Goal: Check status: Check status

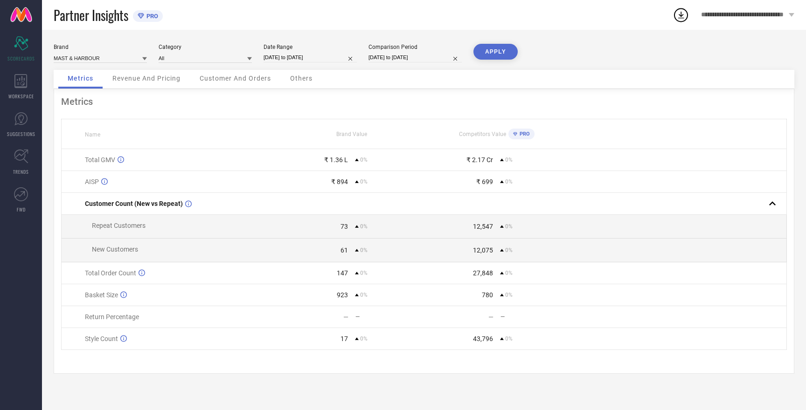
select select "7"
select select "2025"
select select "8"
select select "2025"
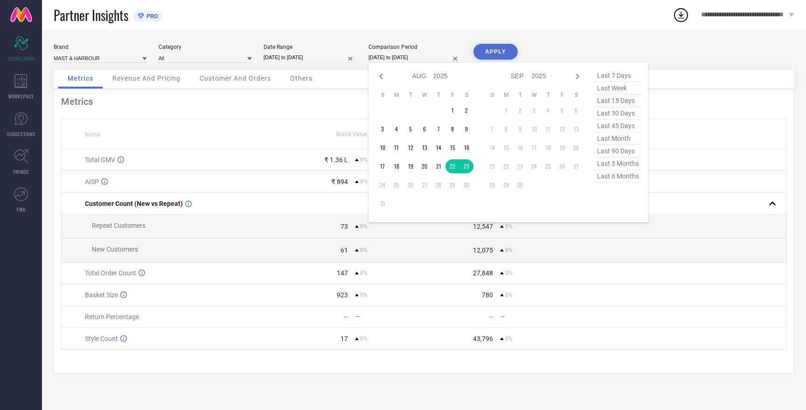
click at [393, 57] on input "[DATE] to [DATE]" at bounding box center [414, 58] width 93 height 10
click at [378, 79] on icon at bounding box center [380, 76] width 11 height 11
select select "6"
select select "2025"
select select "7"
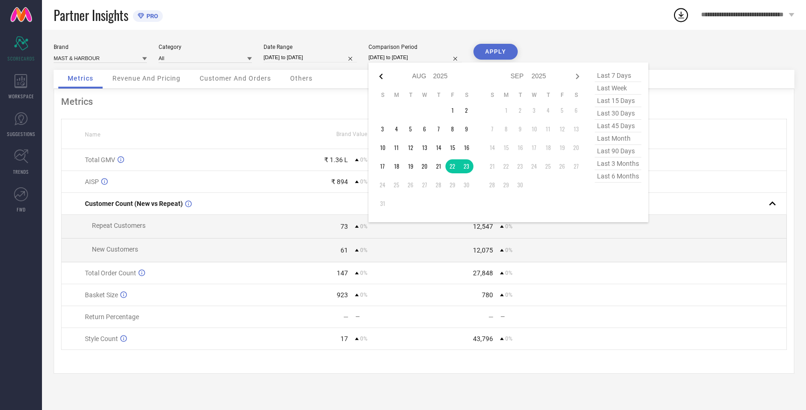
select select "2025"
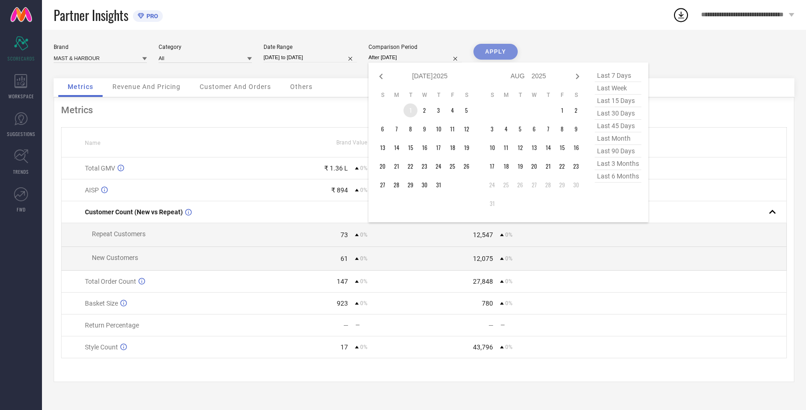
click at [412, 110] on td "1" at bounding box center [410, 111] width 14 height 14
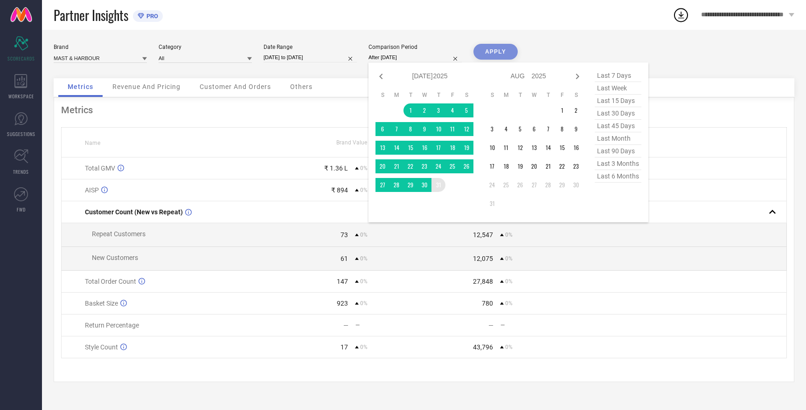
type input "[DATE] to [DATE]"
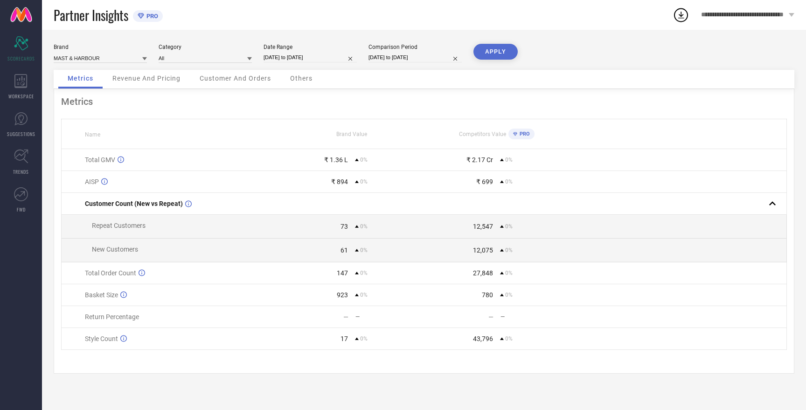
select select "7"
select select "2025"
select select "8"
select select "2025"
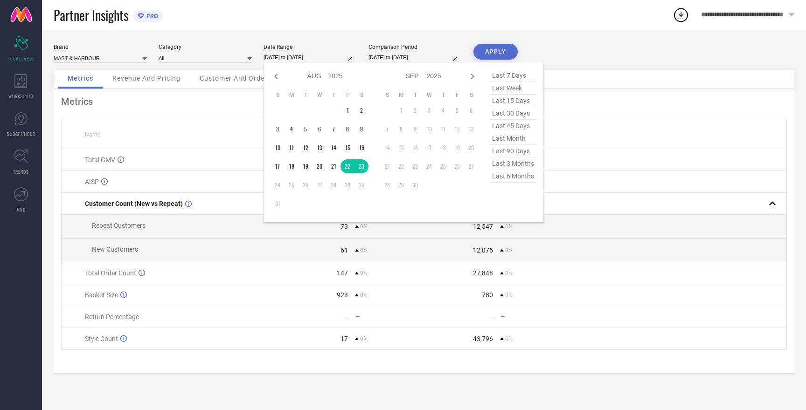
click at [289, 56] on input "[DATE] to [DATE]" at bounding box center [309, 58] width 93 height 10
click at [276, 76] on icon at bounding box center [275, 77] width 3 height 6
select select "6"
select select "2025"
select select "7"
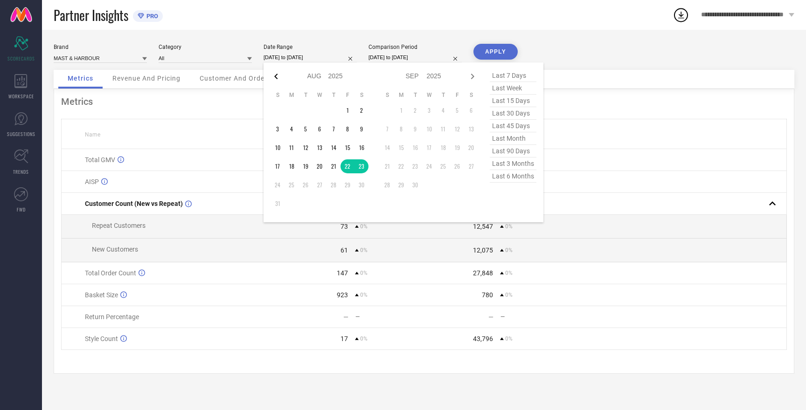
select select "2025"
click at [305, 110] on td "1" at bounding box center [305, 111] width 14 height 14
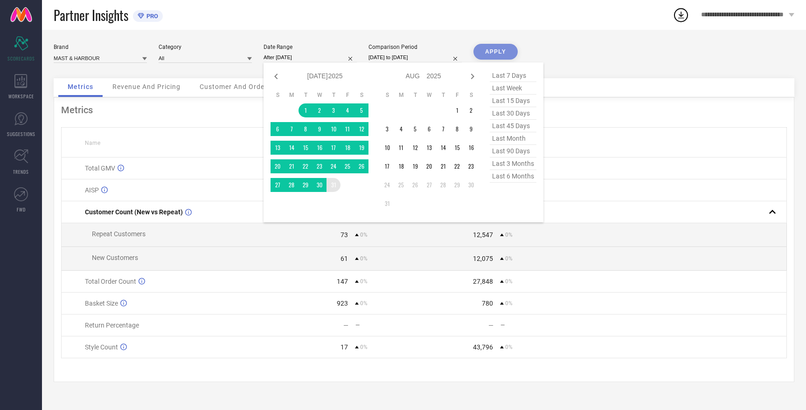
type input "[DATE] to [DATE]"
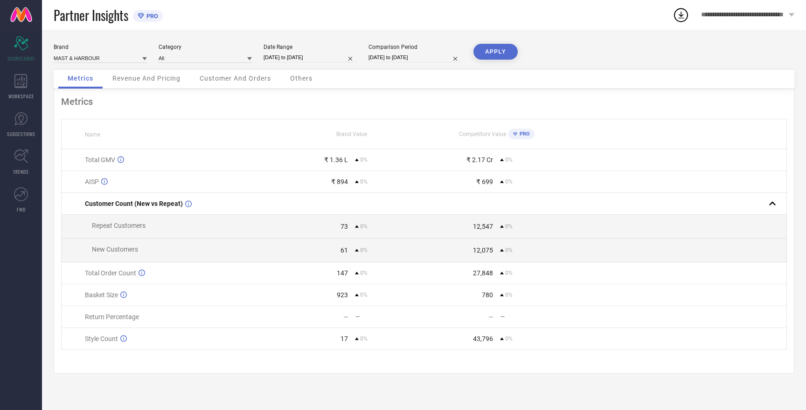
click at [489, 54] on button "APPLY" at bounding box center [495, 52] width 44 height 16
drag, startPoint x: 329, startPoint y: 320, endPoint x: 347, endPoint y: 321, distance: 18.2
click at [348, 321] on div "38.3 % 0%" at bounding box center [351, 316] width 144 height 7
click at [312, 318] on div "38.3 %" at bounding box center [313, 316] width 69 height 7
click at [93, 58] on input at bounding box center [100, 58] width 93 height 10
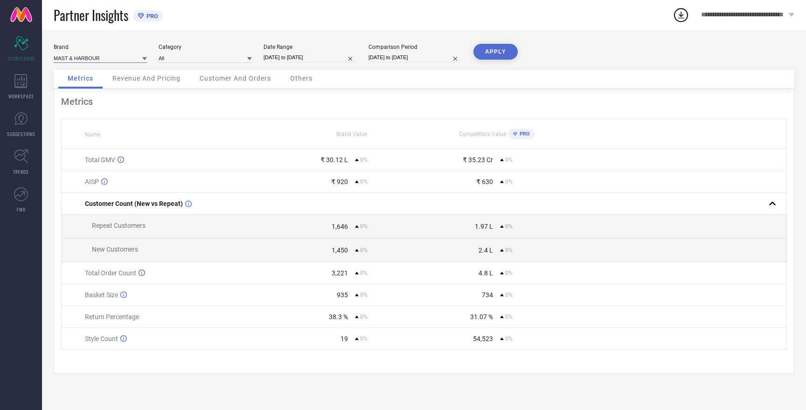
click at [93, 58] on input at bounding box center [100, 58] width 93 height 10
click at [84, 88] on span "HERE&NOW" at bounding box center [73, 86] width 30 height 7
type input "All"
click at [507, 49] on button "APPLY" at bounding box center [495, 52] width 44 height 16
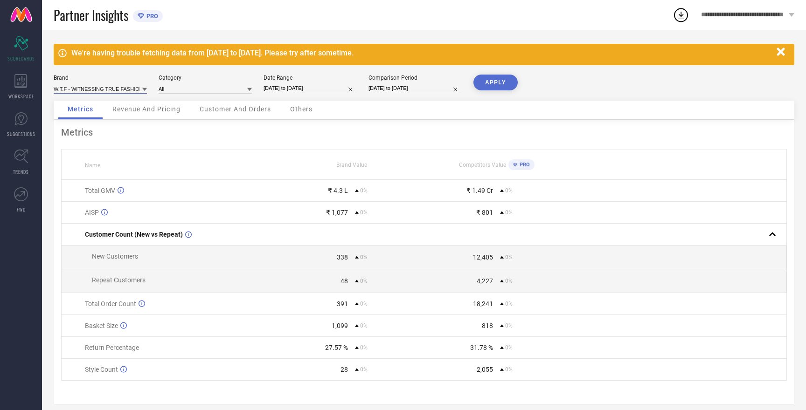
click at [92, 88] on input at bounding box center [100, 89] width 93 height 10
click at [94, 106] on span "W.T.F - WITNESSING TRUE FASHION" at bounding box center [100, 104] width 84 height 13
click at [502, 82] on button "APPLY" at bounding box center [495, 83] width 44 height 16
select select "7"
select select "2025"
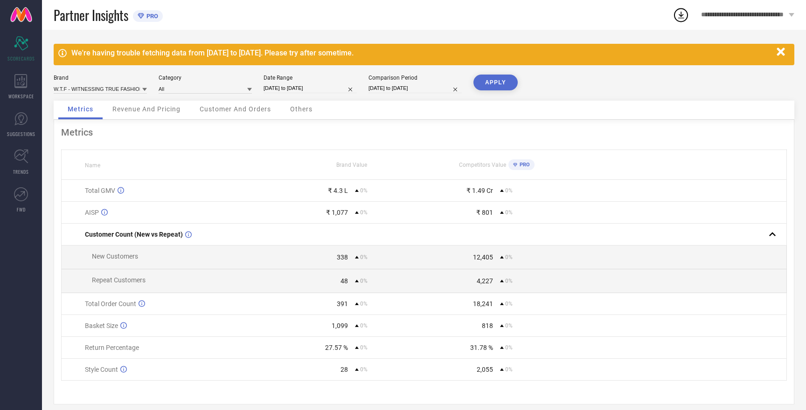
select select "8"
select select "2025"
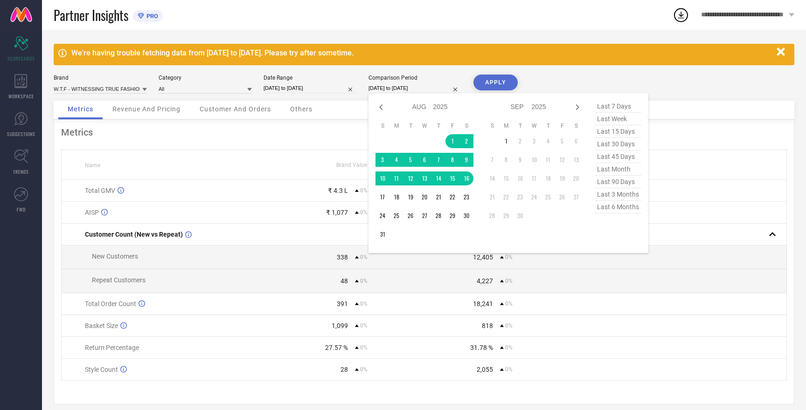
click at [390, 90] on input "01-08-2025 to 16-08-2025" at bounding box center [414, 88] width 93 height 10
click at [381, 106] on icon at bounding box center [380, 107] width 3 height 6
select select "6"
select select "2025"
select select "7"
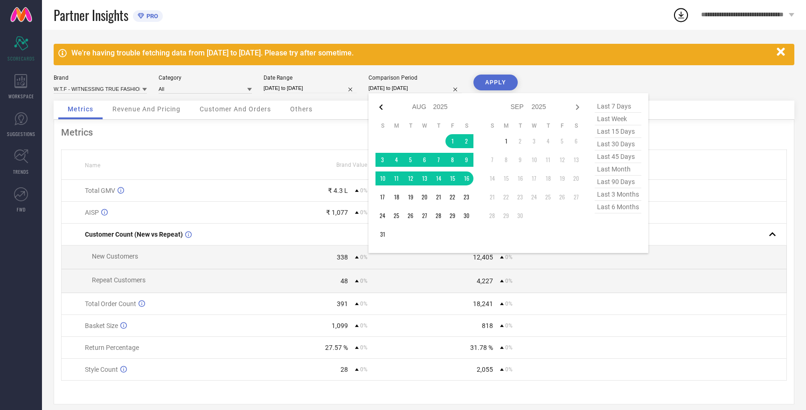
select select "2025"
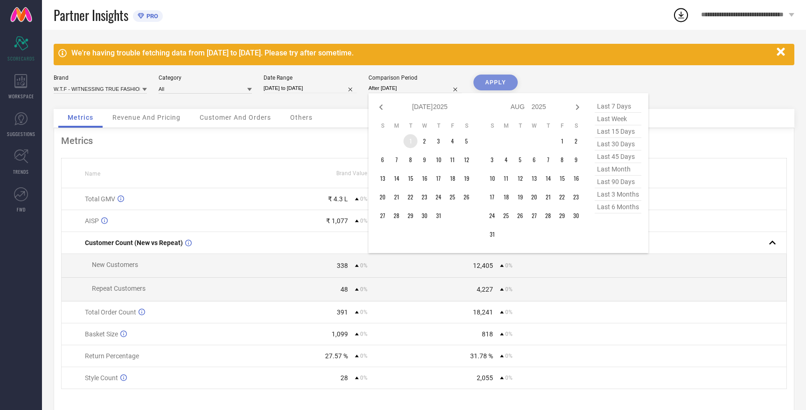
click at [414, 143] on td "1" at bounding box center [410, 141] width 14 height 14
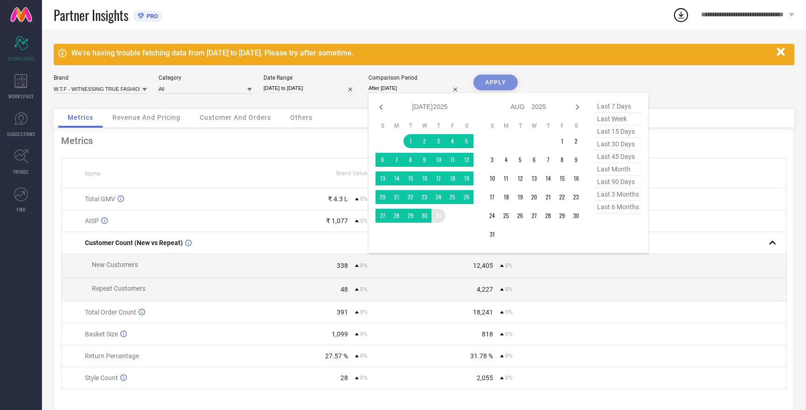
type input "[DATE] to [DATE]"
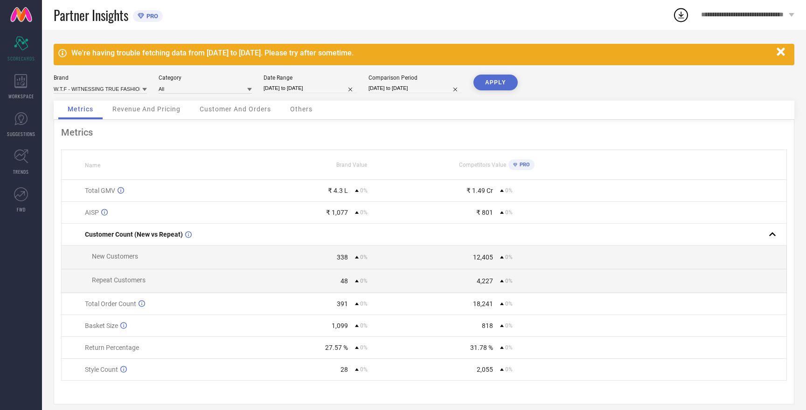
click at [294, 86] on input "01-08-2025 to 16-08-2025" at bounding box center [309, 88] width 93 height 10
select select "7"
select select "2025"
select select "8"
select select "2025"
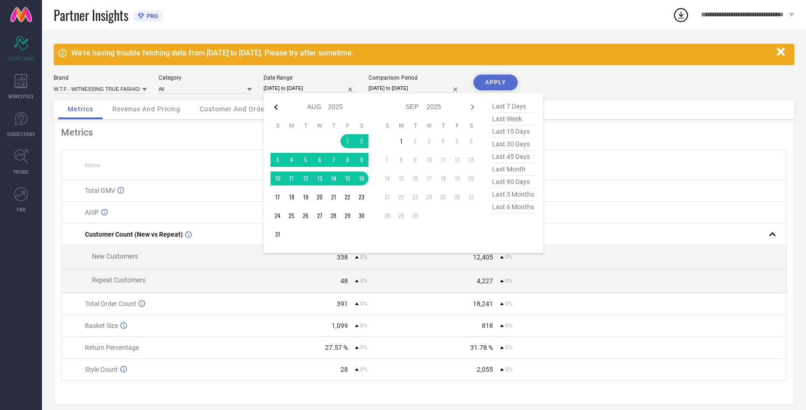
click at [273, 107] on icon at bounding box center [275, 107] width 11 height 11
select select "6"
select select "2025"
select select "7"
select select "2025"
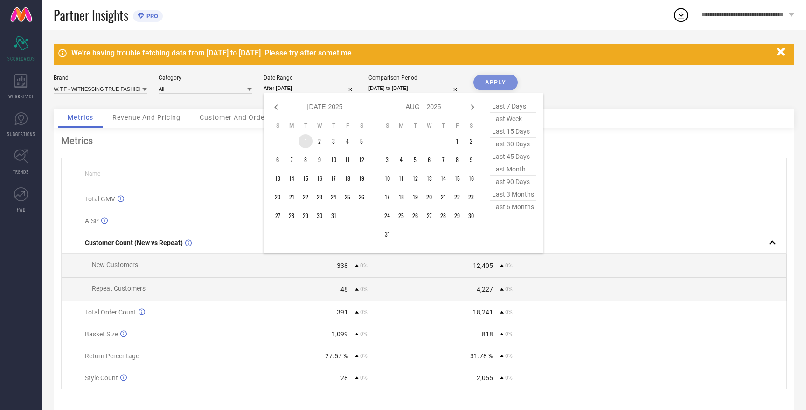
click at [305, 141] on td "1" at bounding box center [305, 141] width 14 height 14
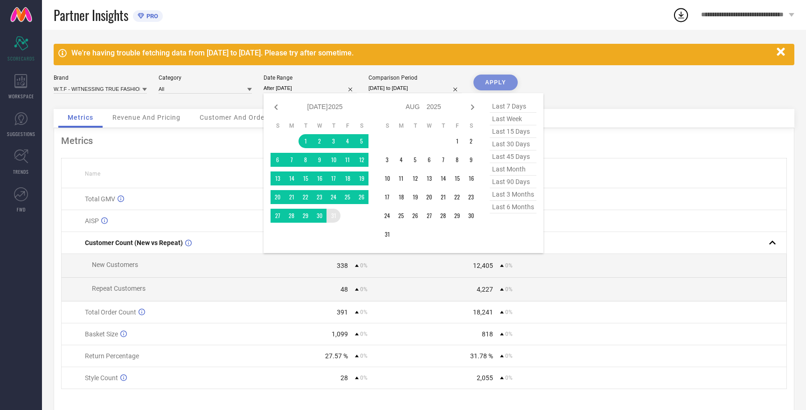
type input "[DATE] to [DATE]"
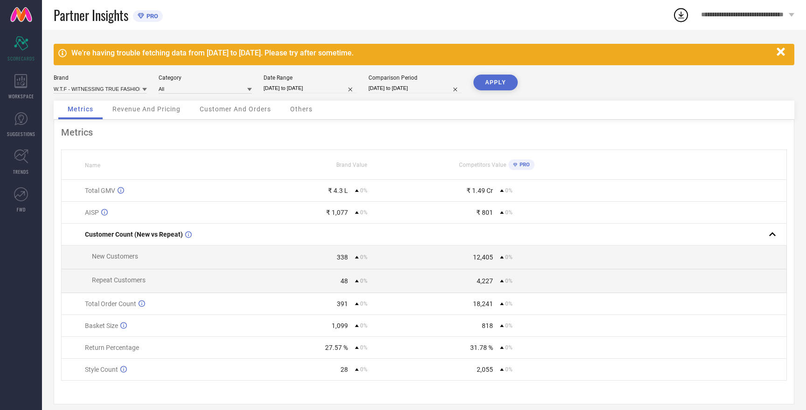
click at [488, 86] on button "APPLY" at bounding box center [495, 83] width 44 height 16
